Goal: Navigation & Orientation: Find specific page/section

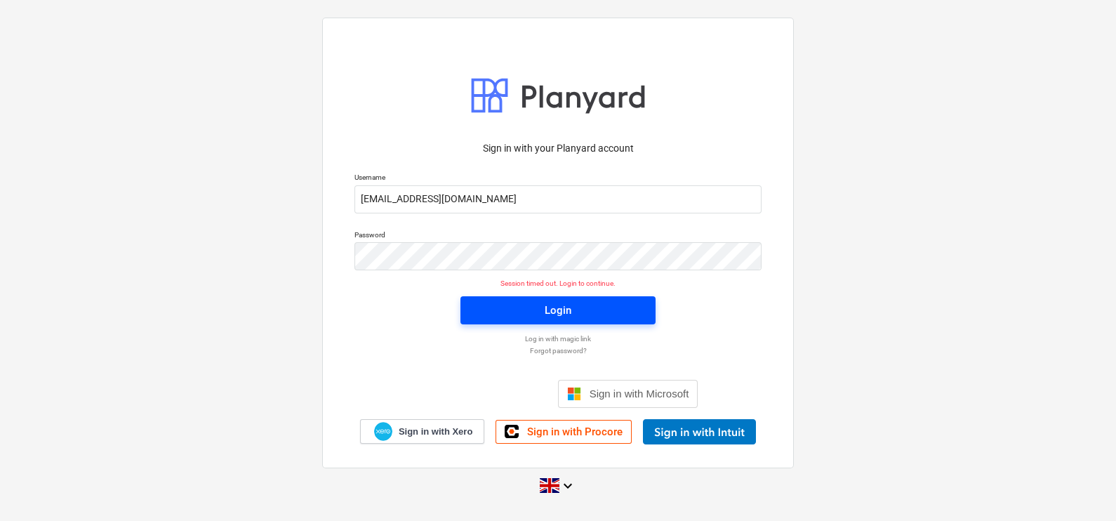
click at [568, 304] on div "Login" at bounding box center [557, 310] width 27 height 18
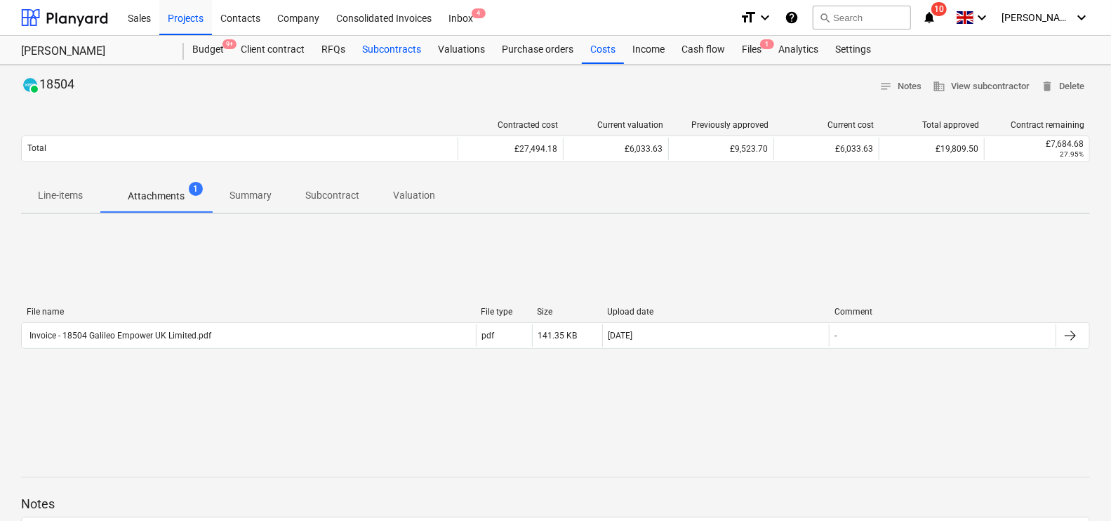
click at [417, 53] on div "Subcontracts" at bounding box center [392, 50] width 76 height 28
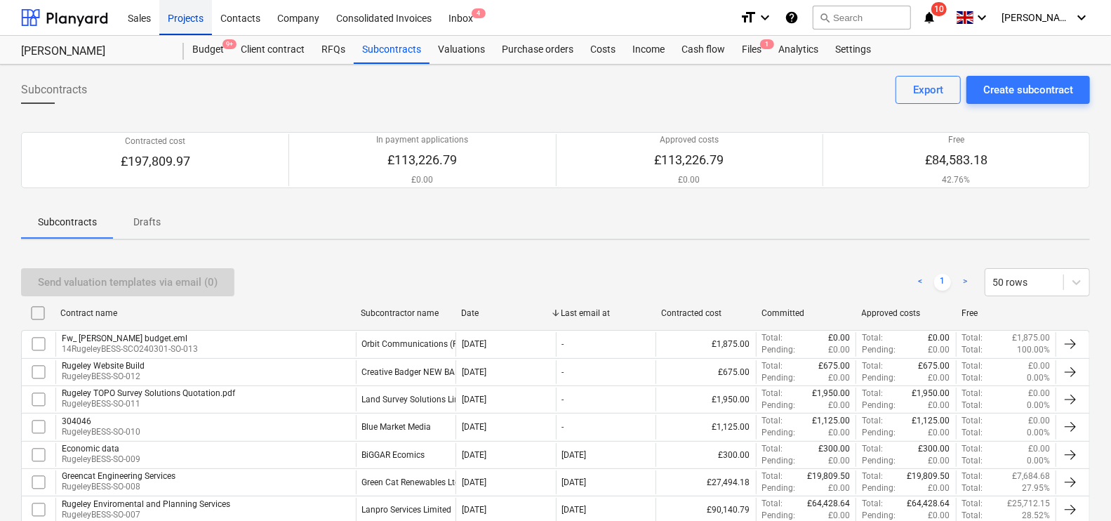
click at [187, 0] on div "Projects" at bounding box center [185, 17] width 53 height 36
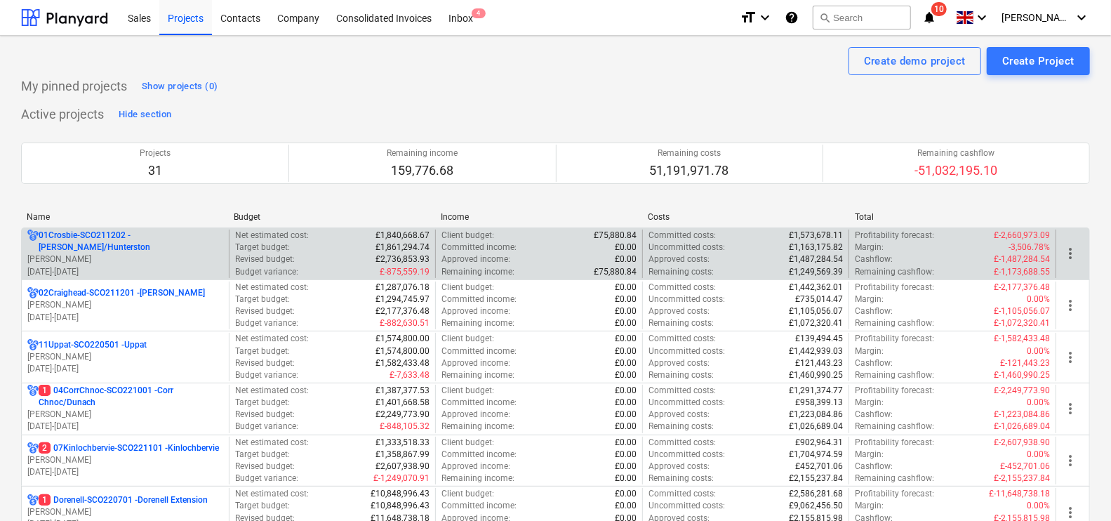
click at [172, 270] on p "[DATE] - [DATE]" at bounding box center [125, 272] width 196 height 12
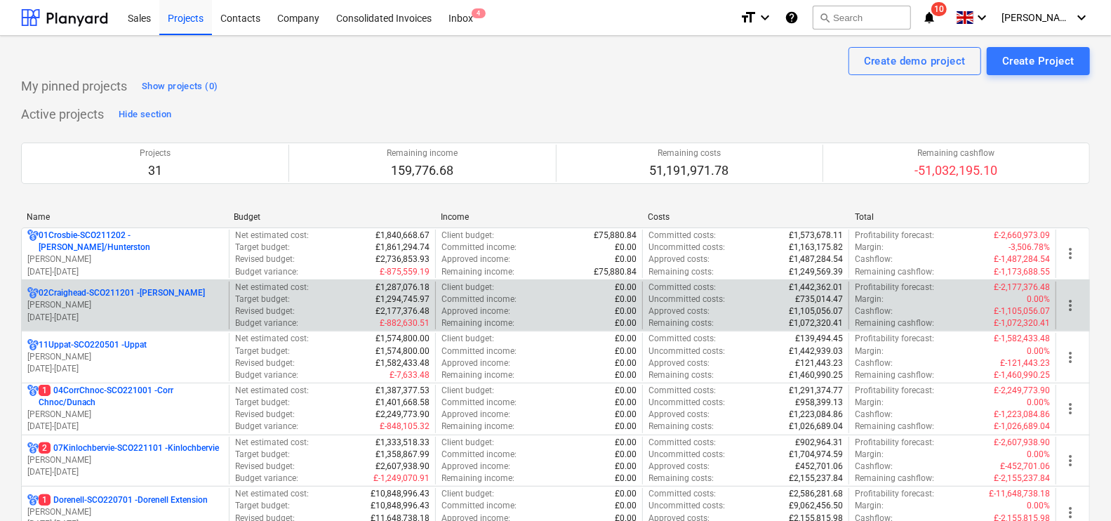
click at [113, 299] on p "[PERSON_NAME]" at bounding box center [125, 305] width 196 height 12
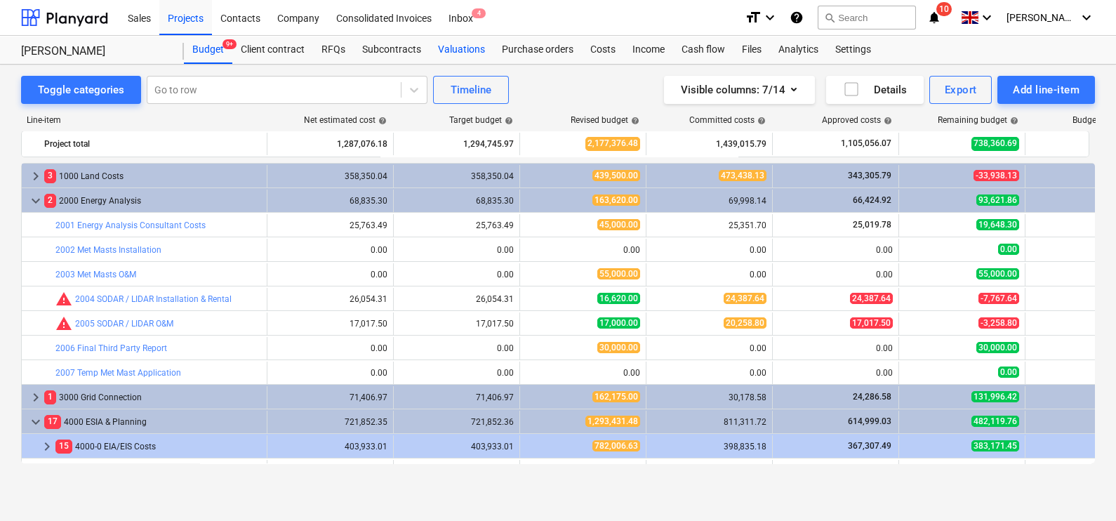
click at [436, 36] on div "Valuations" at bounding box center [461, 50] width 64 height 28
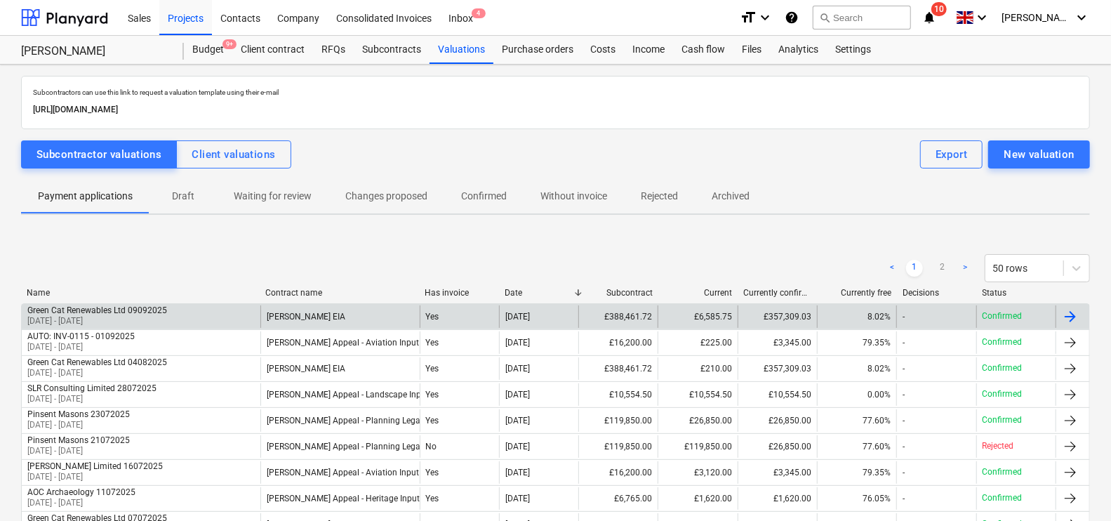
click at [455, 310] on div "Yes" at bounding box center [459, 316] width 79 height 22
